Goal: Use online tool/utility: Utilize a website feature to perform a specific function

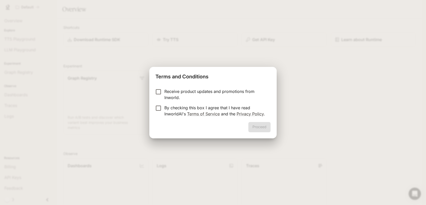
click at [156, 101] on form "Receive product updates and promotions from Inworld. By checking this box I agr…" at bounding box center [212, 102] width 115 height 29
click at [257, 128] on button "Proceed" at bounding box center [259, 127] width 22 height 10
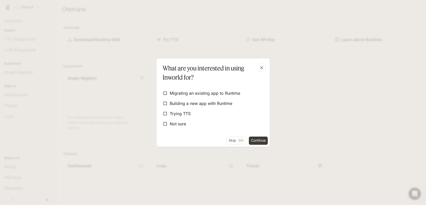
click at [192, 128] on form "Migrating an existing app to Runtime Building a new app with Runtime Trying TTS…" at bounding box center [213, 108] width 105 height 52
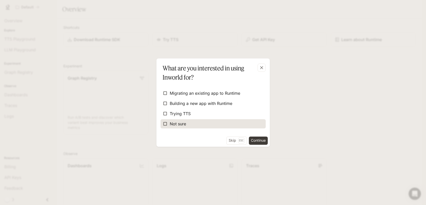
click at [191, 127] on label "Not sure" at bounding box center [213, 123] width 105 height 9
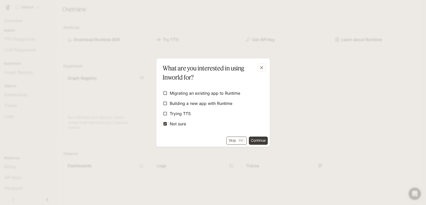
click at [243, 139] on p "Esc" at bounding box center [241, 141] width 6 height 6
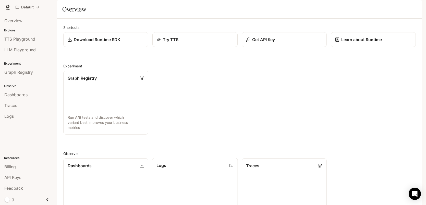
click at [231, 175] on link "Logs Search and filter system logs" at bounding box center [195, 190] width 86 height 64
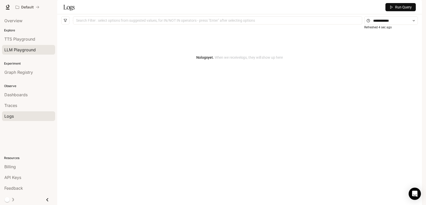
click at [41, 47] on div "LLM Playground" at bounding box center [28, 50] width 48 height 6
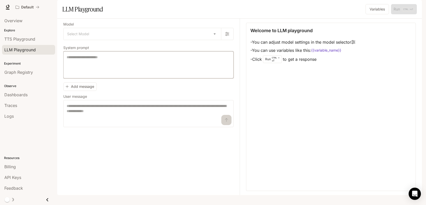
click at [90, 75] on textarea at bounding box center [149, 65] width 164 height 20
type textarea "**"
click at [99, 43] on body "Skip to main content Default Runtime Runtime Documentation Documentation Portal…" at bounding box center [213, 102] width 426 height 205
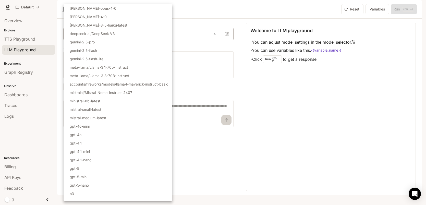
click at [99, 43] on li "gemini-2.5-pro" at bounding box center [118, 42] width 109 height 8
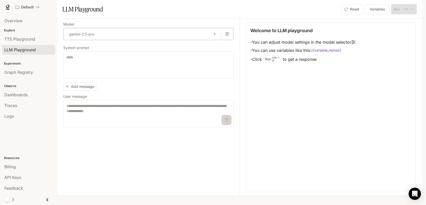
click at [99, 43] on body "**********" at bounding box center [213, 102] width 426 height 205
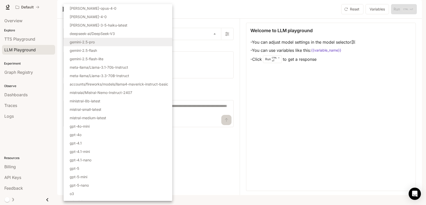
click at [105, 143] on li "gpt-4.1" at bounding box center [118, 143] width 109 height 8
type input "*******"
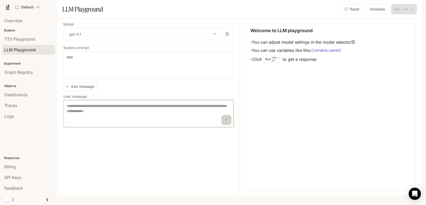
click at [134, 124] on textarea at bounding box center [149, 113] width 164 height 20
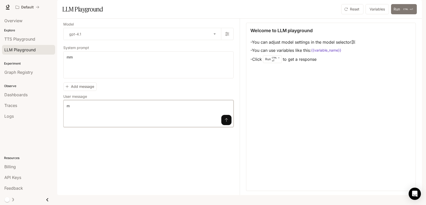
type textarea "*"
click at [398, 14] on button "Run CTRL + ⏎" at bounding box center [404, 9] width 26 height 10
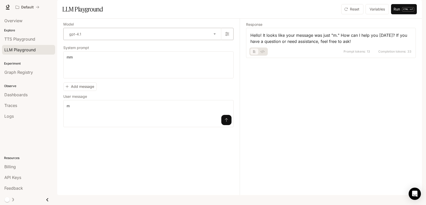
click at [167, 47] on body "Skip to main content Default Runtime Runtime Documentation Documentation Portal…" at bounding box center [213, 102] width 426 height 205
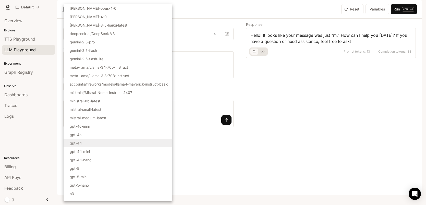
click at [228, 46] on div at bounding box center [213, 102] width 426 height 205
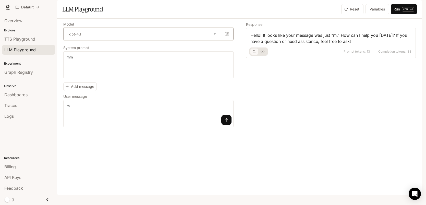
click at [228, 36] on icon "button" at bounding box center [227, 34] width 4 height 4
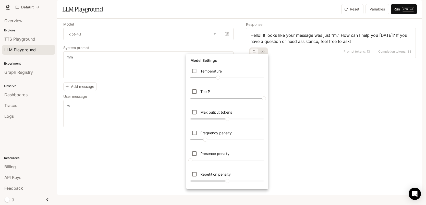
click at [121, 46] on div at bounding box center [213, 102] width 426 height 205
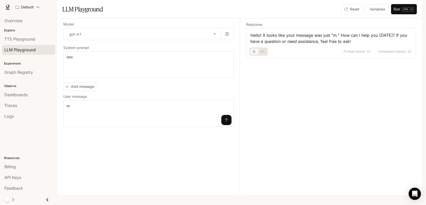
click at [127, 57] on div "Model gpt-4.1 ******* ​ System prompt ** * ​ mm Add message User message * * ​ m" at bounding box center [148, 75] width 170 height 104
click at [351, 14] on button "Reset" at bounding box center [352, 9] width 22 height 10
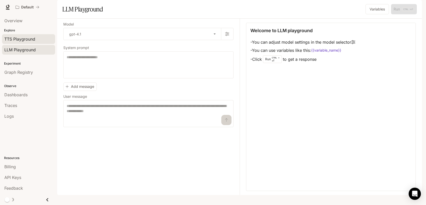
click at [14, 40] on span "TTS Playground" at bounding box center [19, 39] width 31 height 6
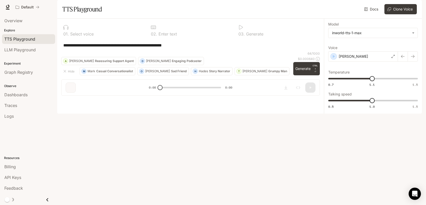
click at [95, 63] on p "Reassuring Support Agent" at bounding box center [114, 60] width 39 height 3
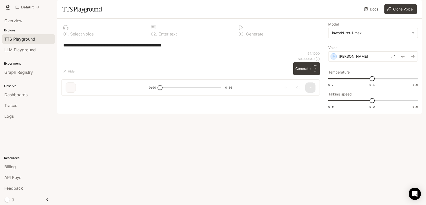
type textarea "**********"
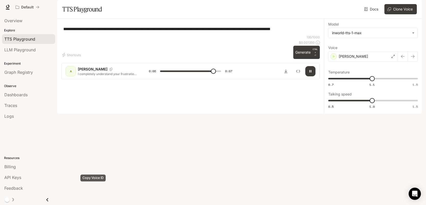
click at [93, 185] on div "Copy Voice ID" at bounding box center [93, 179] width 26 height 11
click at [104, 76] on p "I completely understand your frustration with this situation. Let me look into …" at bounding box center [107, 74] width 59 height 4
click at [365, 49] on body "**********" at bounding box center [213, 102] width 426 height 205
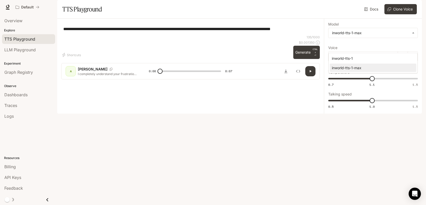
click at [370, 82] on div at bounding box center [213, 102] width 426 height 205
click at [350, 62] on div "Ashley" at bounding box center [363, 56] width 70 height 10
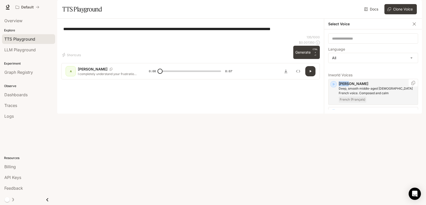
drag, startPoint x: 416, startPoint y: 88, endPoint x: 418, endPoint y: 95, distance: 7.6
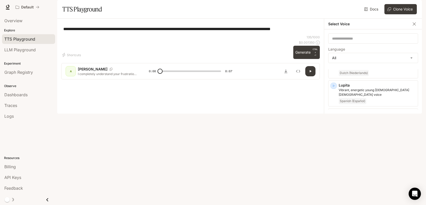
scroll to position [633, 0]
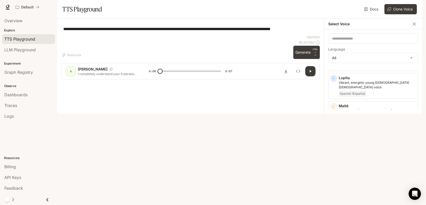
click at [338, 181] on div "Miguel A calm adult Spanish-speaking male voice, perfect for storytelling Spani…" at bounding box center [373, 194] width 90 height 26
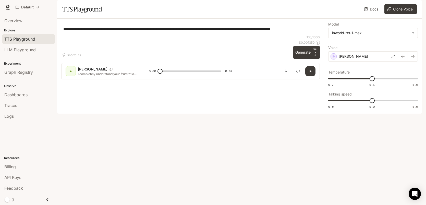
scroll to position [0, 0]
click at [90, 76] on p "I completely understand your frustration with this situation. Let me look into …" at bounding box center [107, 74] width 59 height 4
click at [309, 73] on icon "button" at bounding box center [310, 71] width 4 height 4
click at [259, 35] on div "**********" at bounding box center [190, 29] width 254 height 12
type input "*"
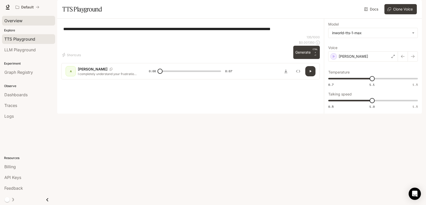
click at [14, 19] on span "Overview" at bounding box center [13, 21] width 18 height 6
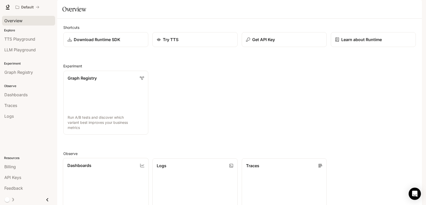
click at [133, 168] on div "Dashboards" at bounding box center [105, 165] width 77 height 6
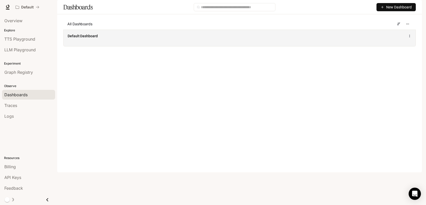
click at [156, 45] on div "Default Dashboard" at bounding box center [240, 38] width 352 height 17
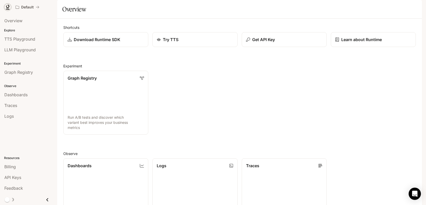
click at [5, 6] on icon at bounding box center [7, 7] width 5 height 5
click at [79, 47] on link "Download Runtime SDK" at bounding box center [106, 39] width 86 height 15
click at [92, 47] on link "Download Runtime SDK" at bounding box center [106, 39] width 86 height 15
